Goal: Transaction & Acquisition: Subscribe to service/newsletter

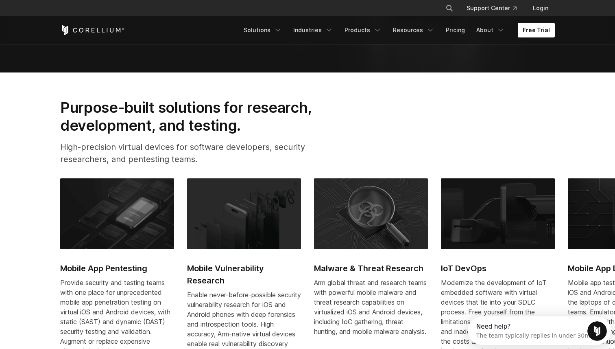
click at [543, 28] on link "Free Trial" at bounding box center [536, 30] width 37 height 15
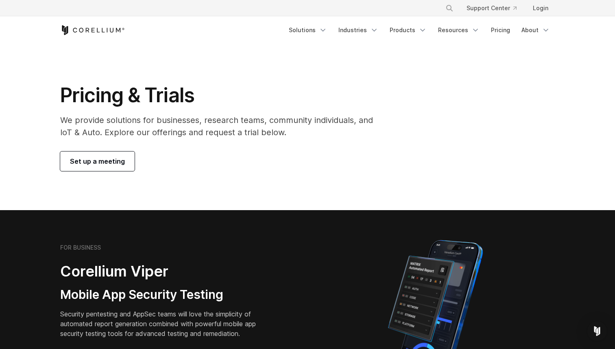
click at [96, 164] on span "Set up a meeting" at bounding box center [97, 161] width 55 height 10
